Goal: Transaction & Acquisition: Purchase product/service

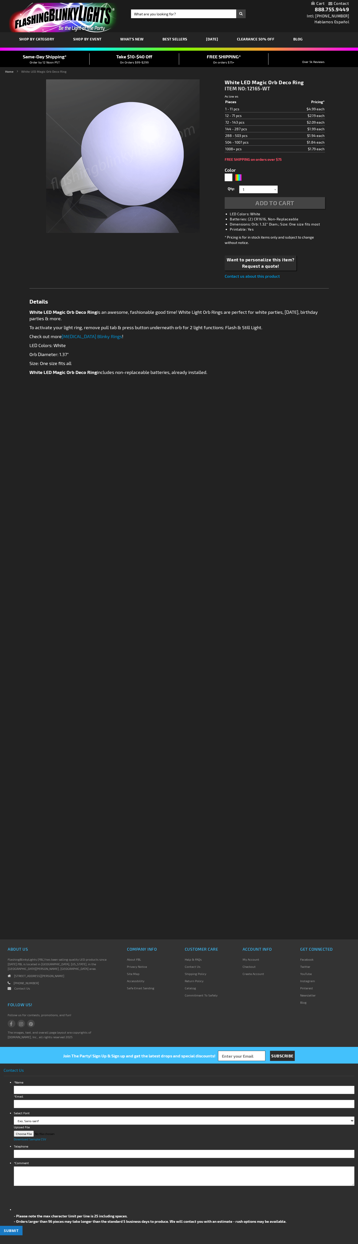
type input "5646"
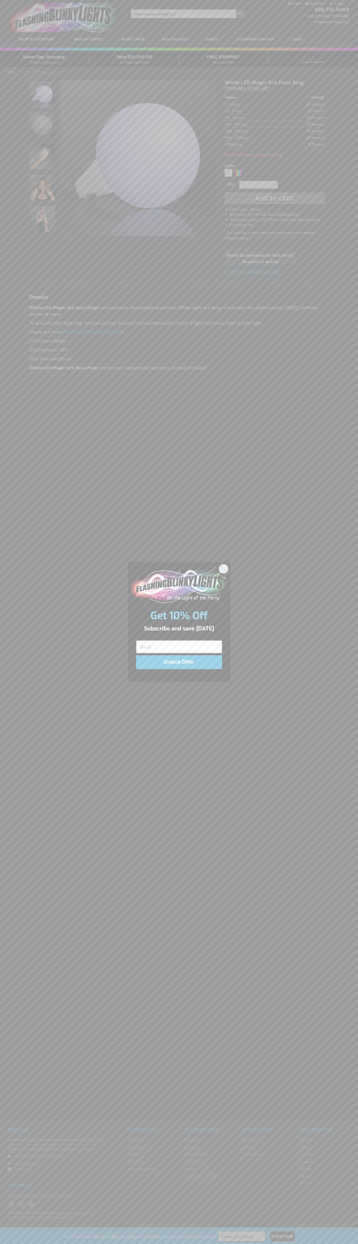
click at [224, 569] on icon "Close dialog" at bounding box center [224, 569] width 4 height 4
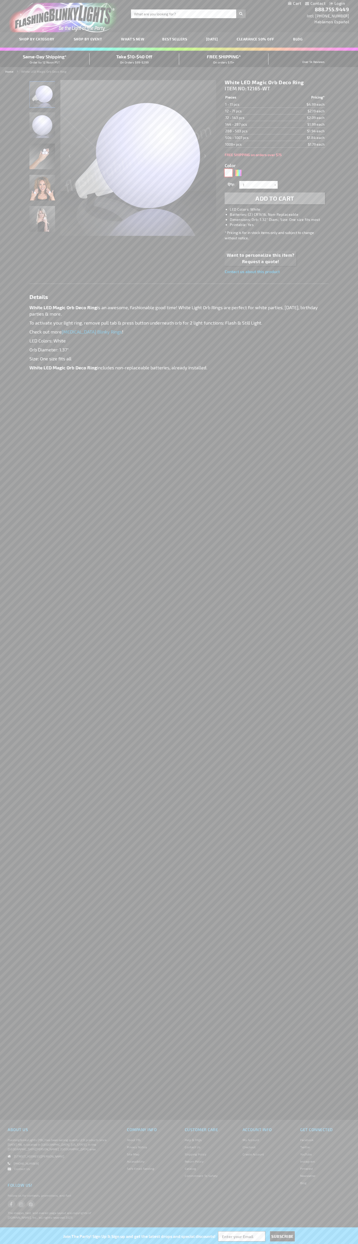
click at [229, 173] on div "White" at bounding box center [229, 173] width 8 height 8
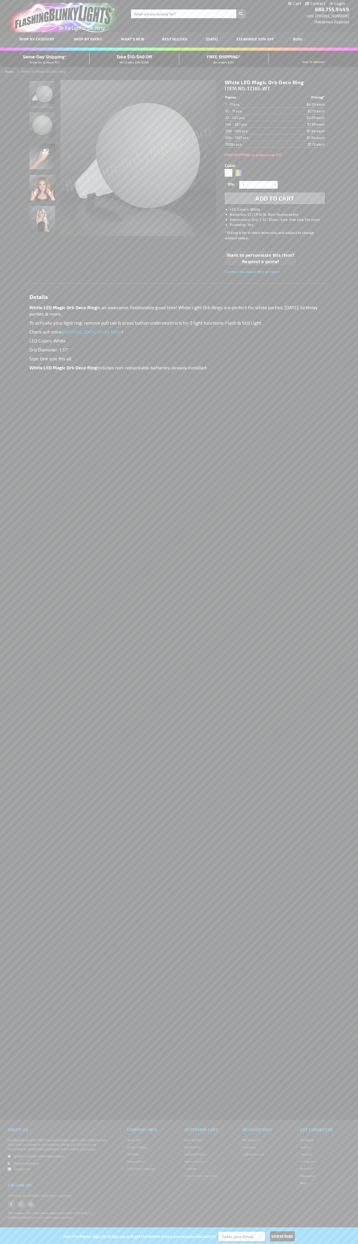
click at [275, 198] on span "Add to Cart" at bounding box center [274, 198] width 39 height 7
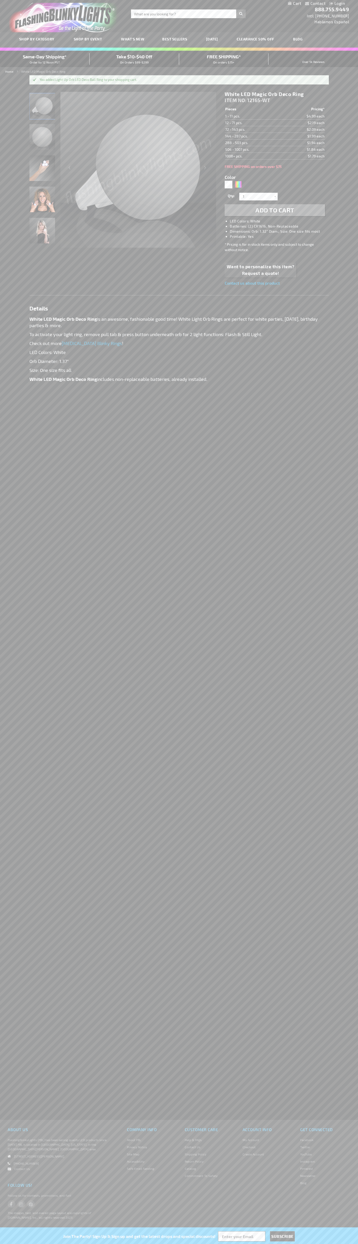
click at [295, 4] on link "My Cart" at bounding box center [294, 3] width 13 height 5
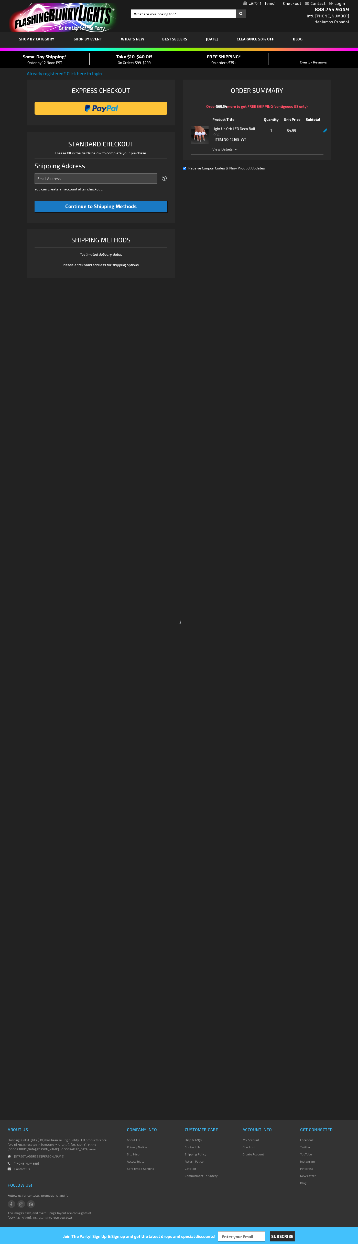
select select "US"
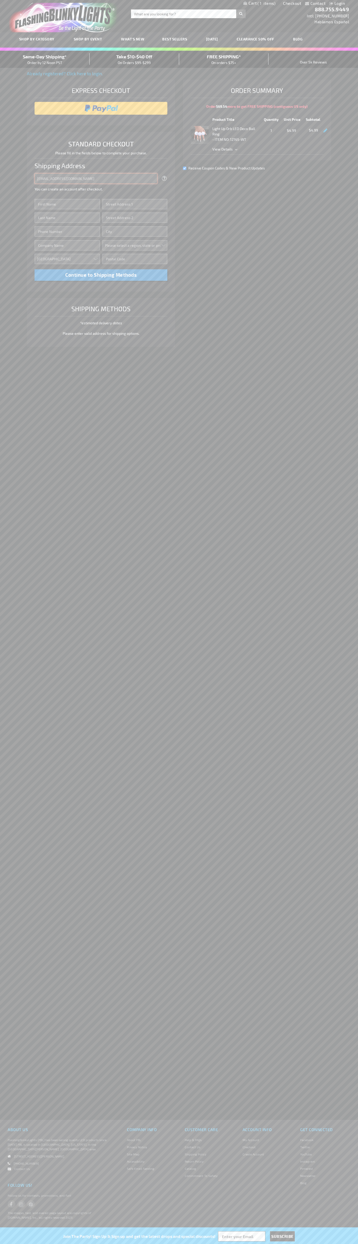
type input "johnsmith005@storebotmail.joonix.net"
type input "John"
type input "4021 Vernon Avenue"
type input "First floor"
type input "st. louis park"
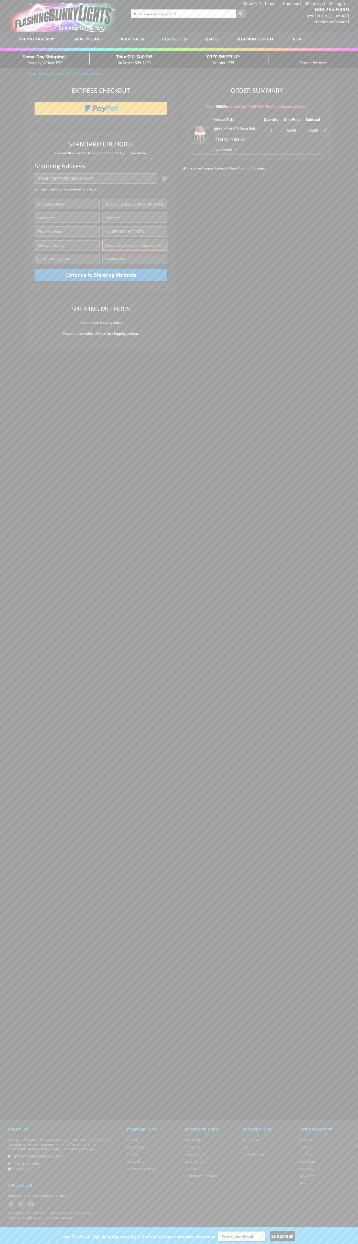
select select "34"
type input "55416"
type input "Smith"
type input "6502530000"
type input "John Smith"
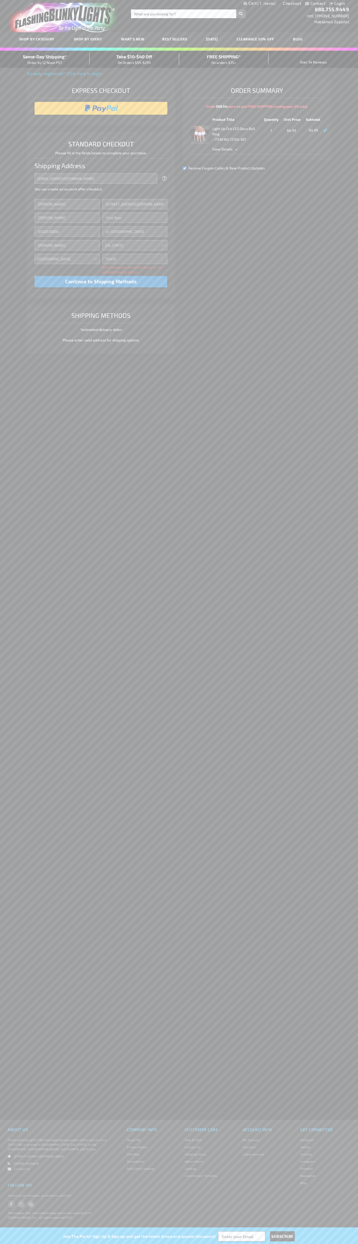
click at [45, 59] on div "Same-Day Shipping* Order by 12 Noon PST" at bounding box center [45, 59] width 90 height 12
click at [101, 108] on input "image" at bounding box center [101, 108] width 128 height 10
